Goal: Check status: Check status

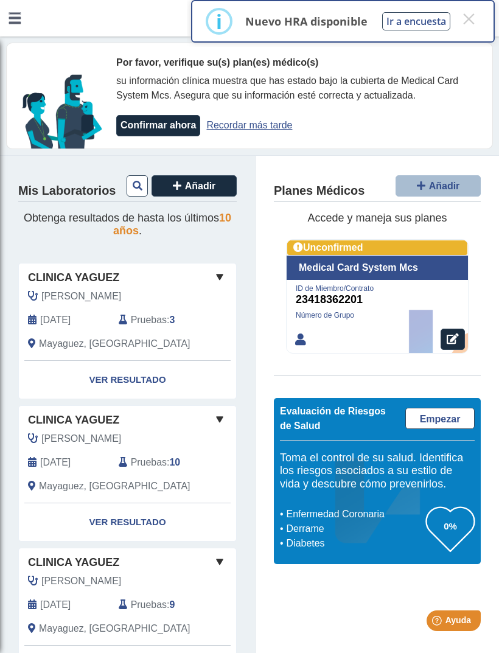
click at [151, 375] on link "Ver Resultado" at bounding box center [127, 380] width 217 height 38
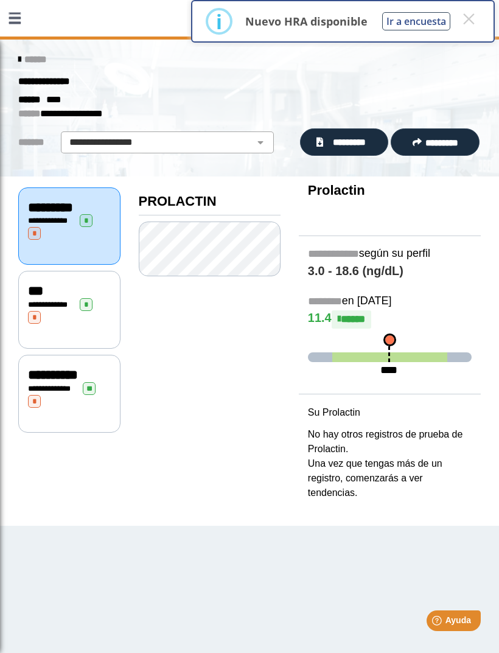
click at [69, 326] on div "**********" at bounding box center [69, 310] width 102 height 78
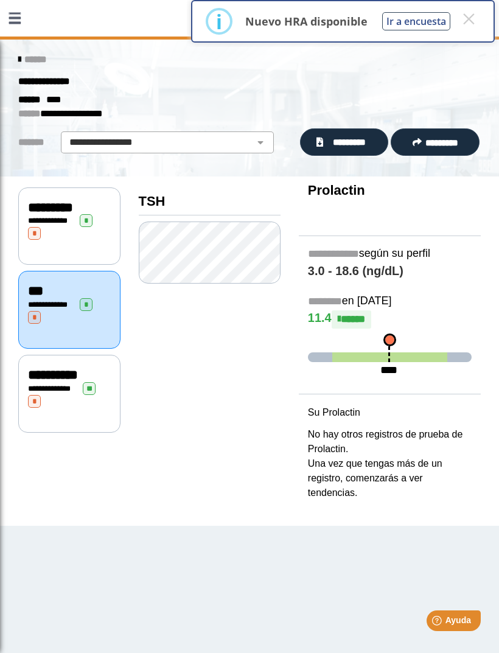
click at [82, 396] on div "**********" at bounding box center [69, 395] width 83 height 26
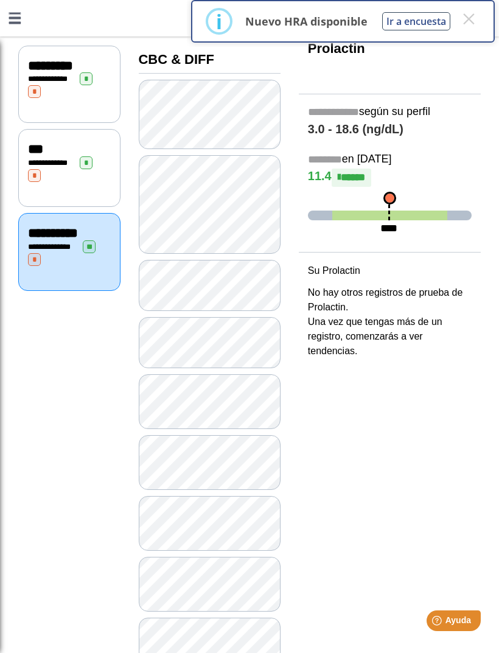
scroll to position [145, 0]
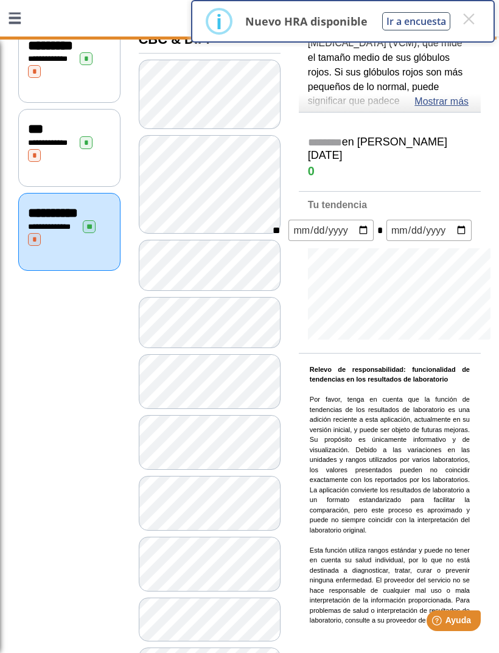
scroll to position [145, 0]
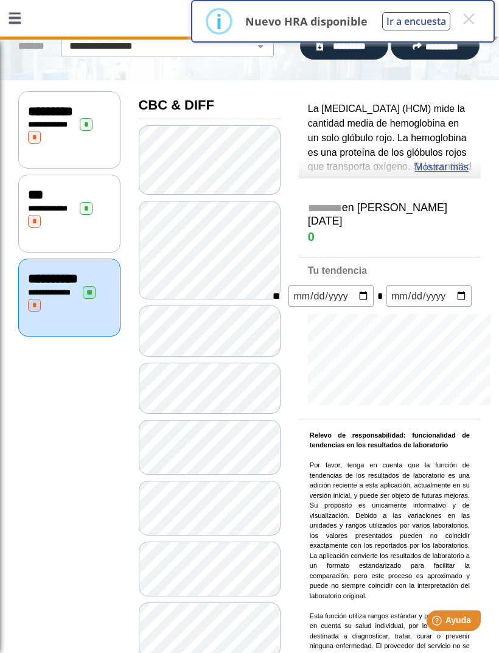
scroll to position [99, 0]
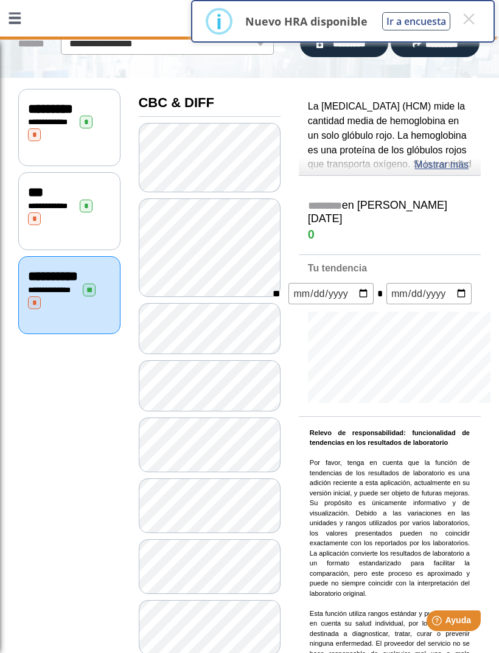
click at [434, 158] on link "Mostrar más" at bounding box center [441, 165] width 54 height 15
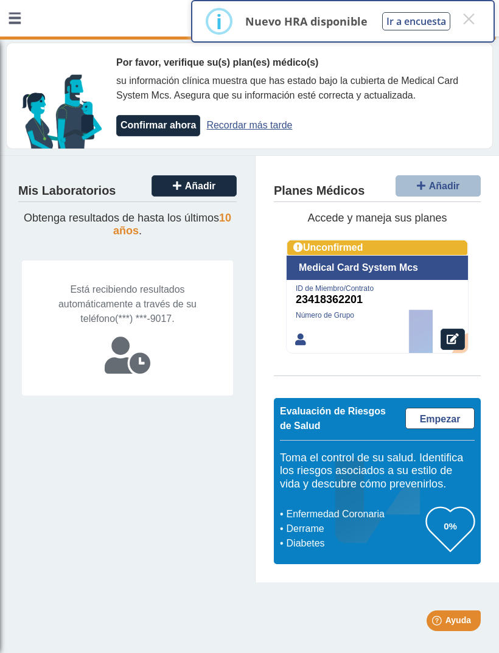
click at [74, 289] on span "Está recibiendo resultados automáticamente a través de su teléfono" at bounding box center [127, 304] width 138 height 40
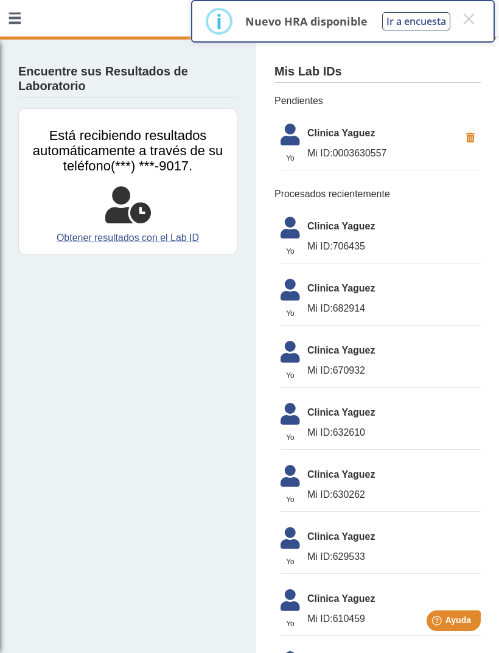
click at [325, 140] on li "Yo Yo Clinica [PERSON_NAME] Mi ID: 0003630557" at bounding box center [380, 143] width 200 height 53
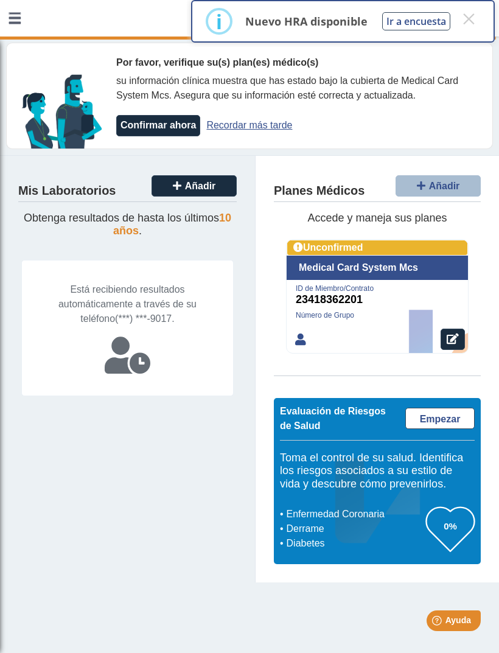
click at [89, 246] on div "Mis Laboratorios Añadir Obtenga resultados de hasta los últimos 10 años . Está …" at bounding box center [127, 369] width 255 height 426
click at [485, 13] on div "× i Nuevo HRA disponible Ir a encuesta × OK No Cancel" at bounding box center [342, 21] width 303 height 43
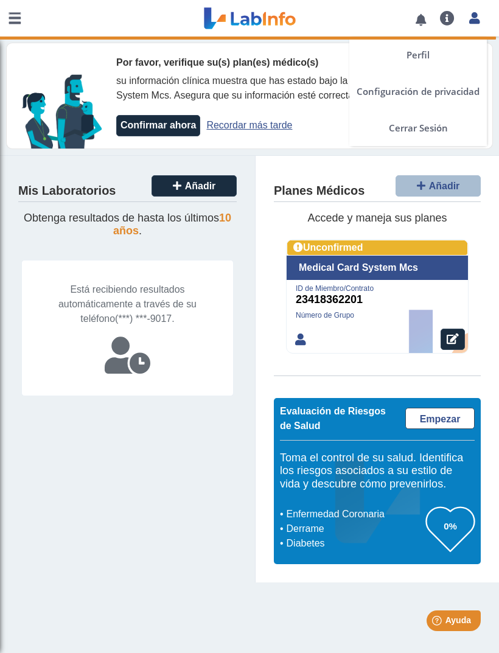
click at [479, 21] on link at bounding box center [474, 17] width 25 height 16
click at [396, 55] on link "Perfil" at bounding box center [417, 54] width 137 height 36
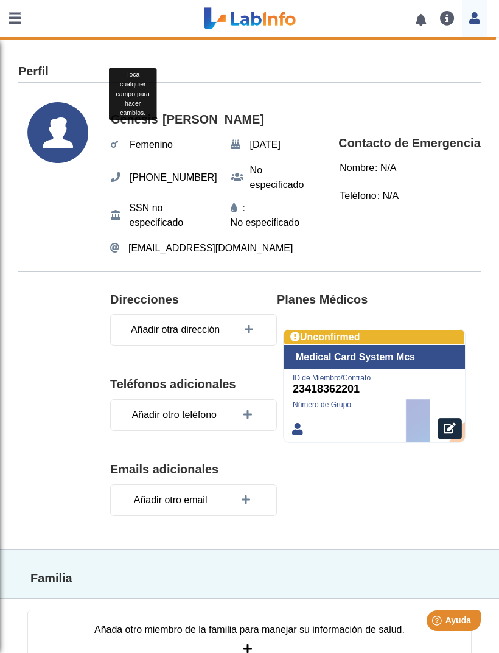
click at [15, 27] on link at bounding box center [14, 18] width 29 height 36
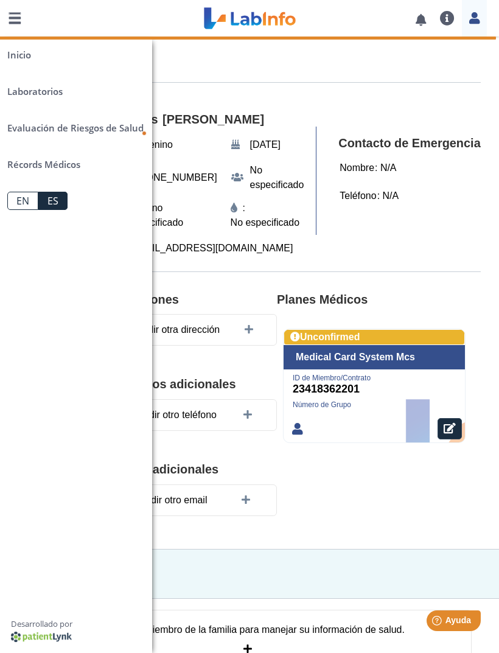
click at [24, 92] on link "Laboratorios" at bounding box center [76, 91] width 152 height 36
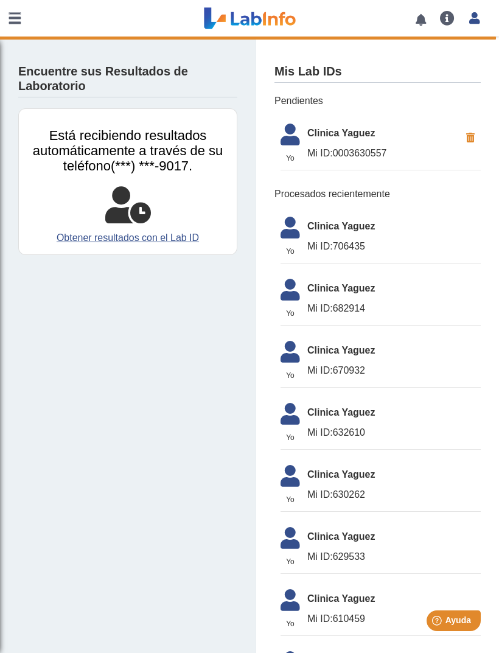
click at [84, 234] on link "Obtener resultados con el Lab ID" at bounding box center [127, 237] width 199 height 15
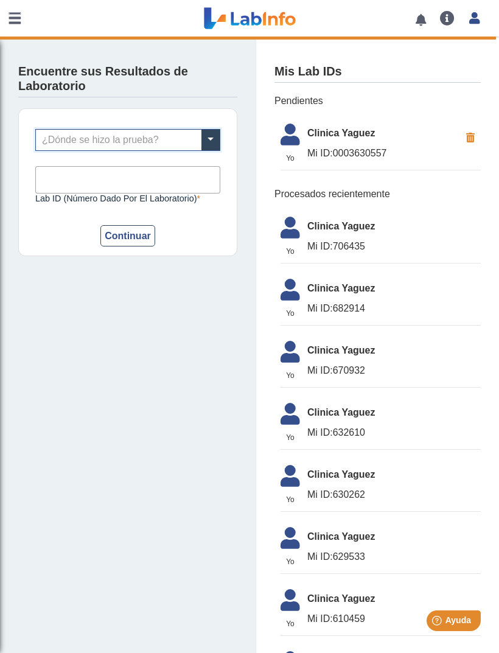
click at [63, 131] on input "text" at bounding box center [128, 140] width 184 height 21
click at [102, 378] on app-lab-results-create "Encuentre sus Resultados de Laboratorio ¿Dónde se hizo la prueba? Lab ID (númer…" at bounding box center [249, 539] width 499 height 1006
